Goal: Task Accomplishment & Management: Use online tool/utility

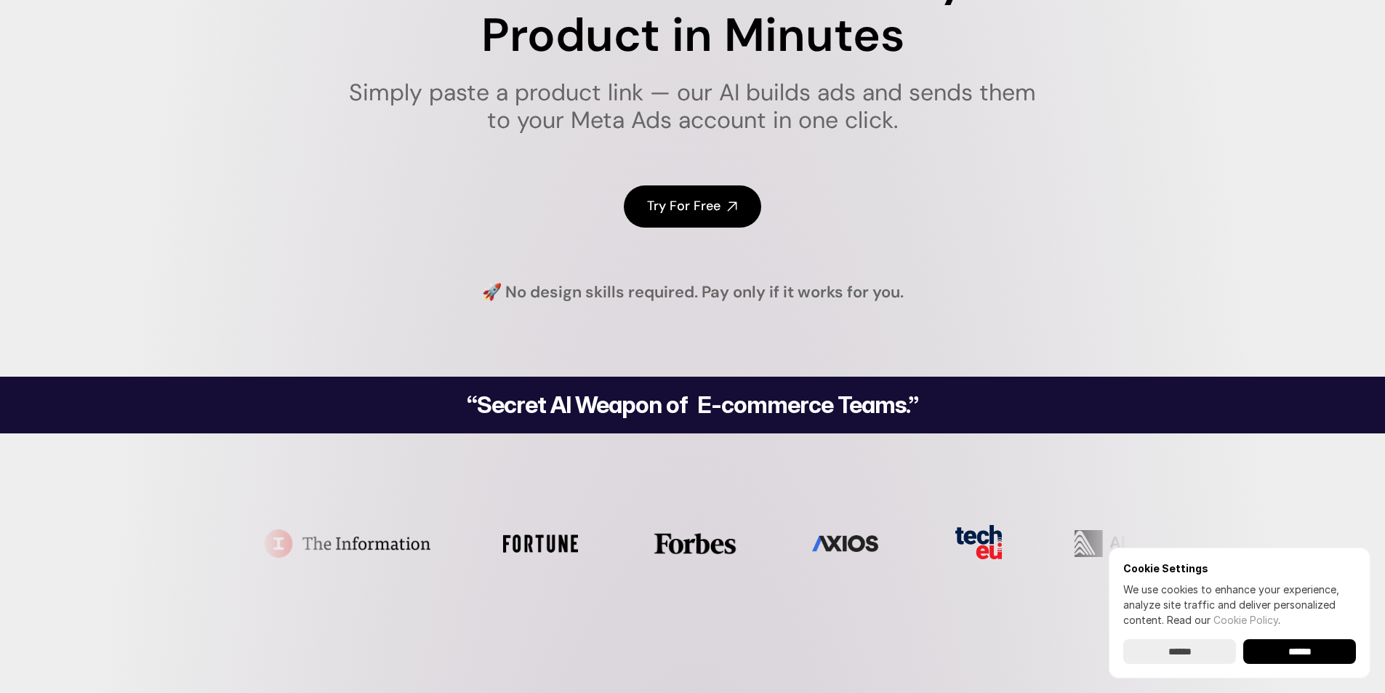
scroll to position [218, 0]
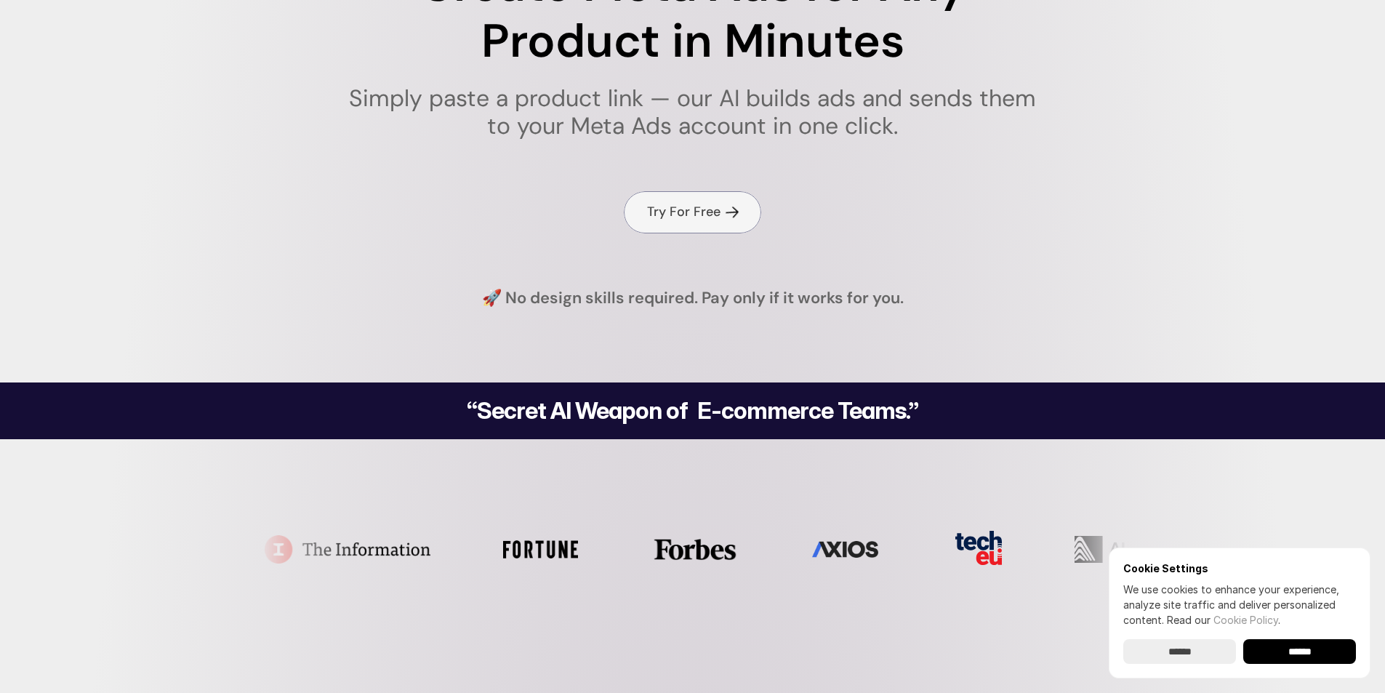
click at [699, 221] on link "Try For Free" at bounding box center [692, 211] width 137 height 41
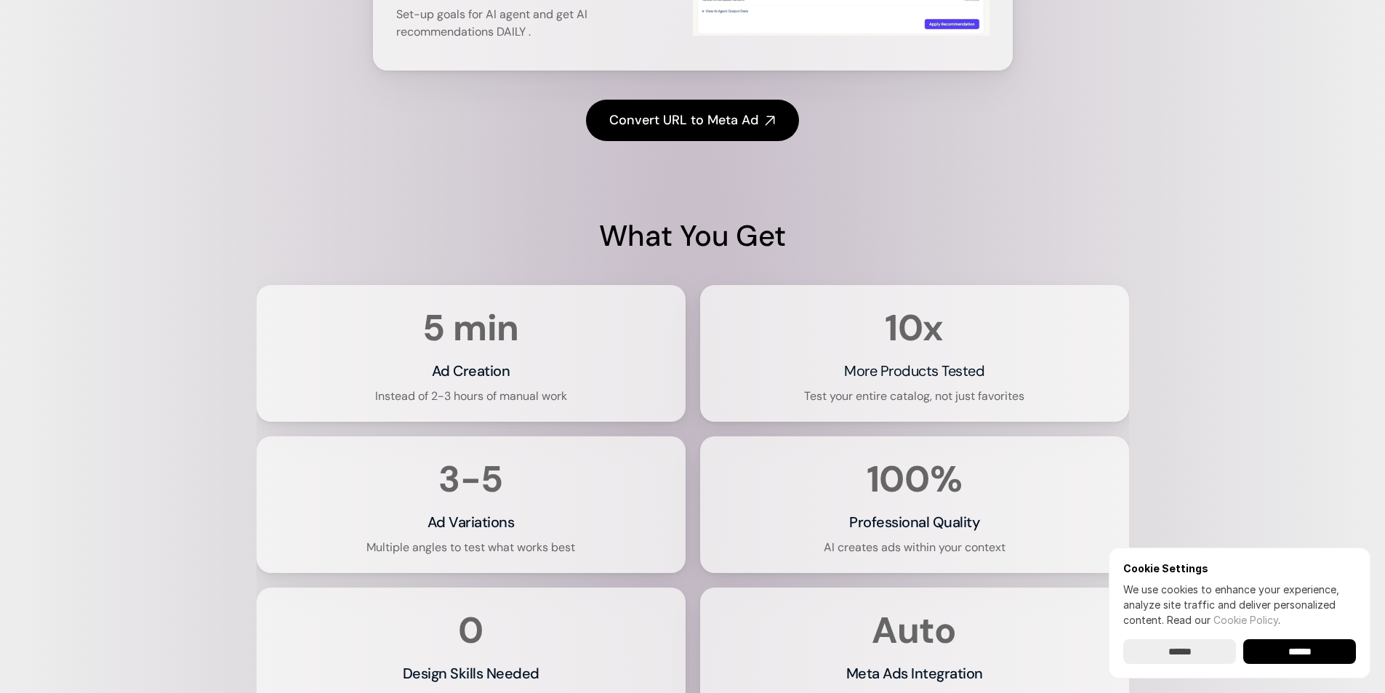
scroll to position [2763, 0]
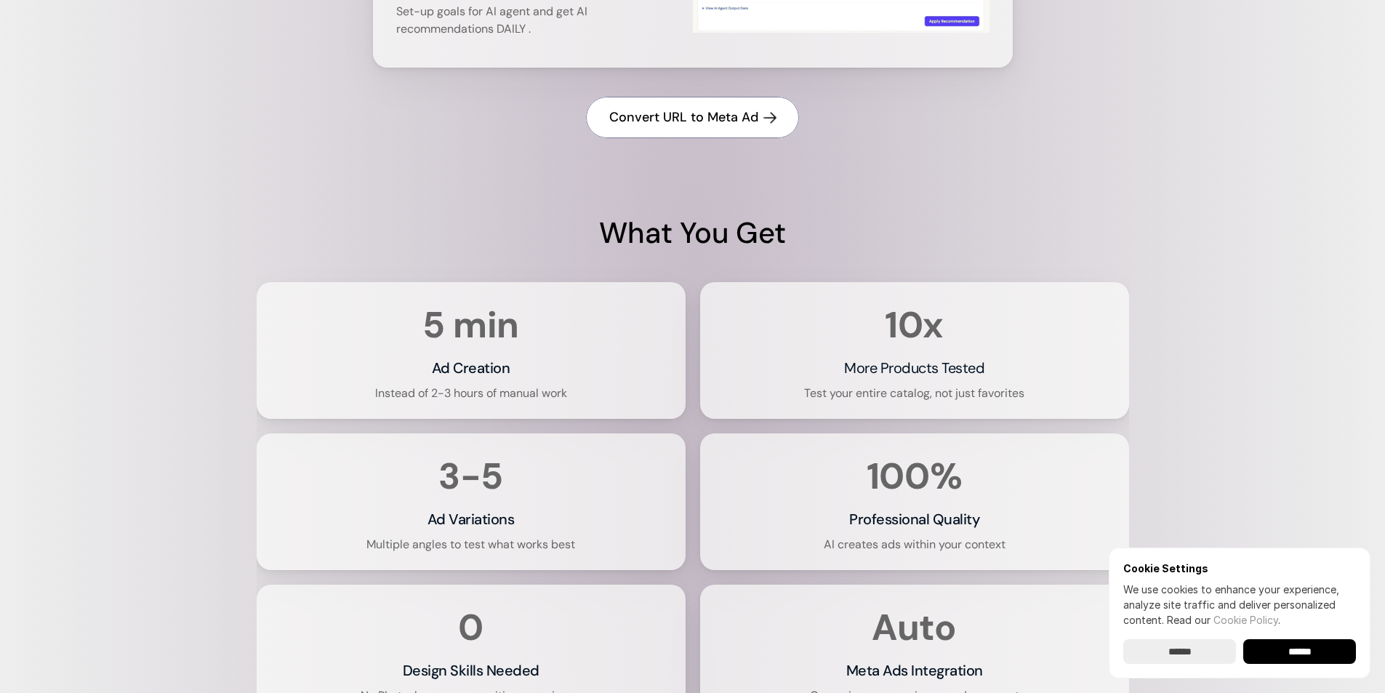
click at [719, 123] on h4 "Convert URL to Meta Ad" at bounding box center [683, 117] width 149 height 18
